Goal: Information Seeking & Learning: Learn about a topic

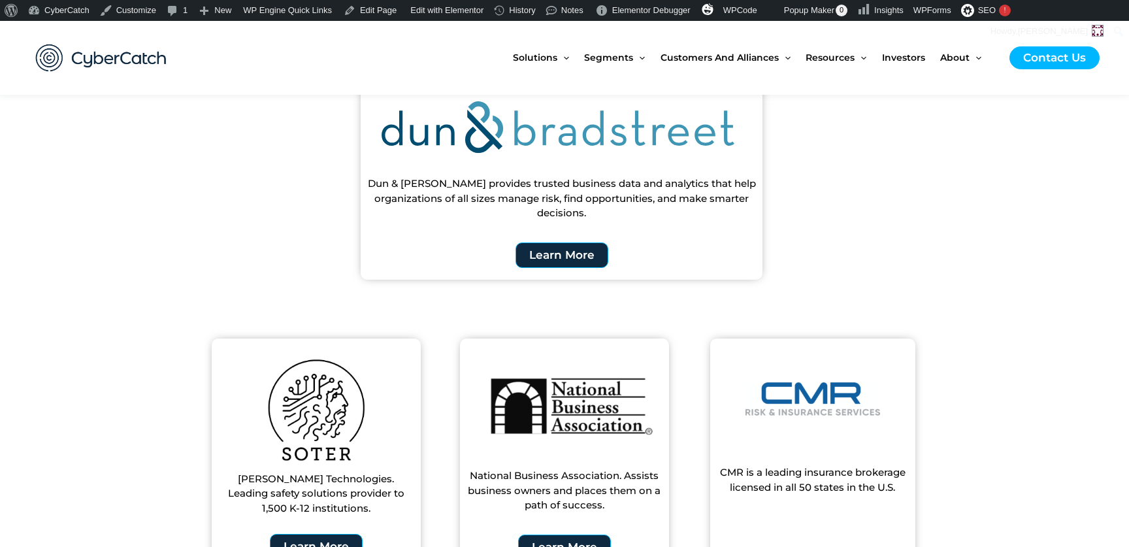
scroll to position [600, 0]
click at [573, 254] on span "Learn More" at bounding box center [562, 254] width 72 height 12
